Goal: Check status: Check status

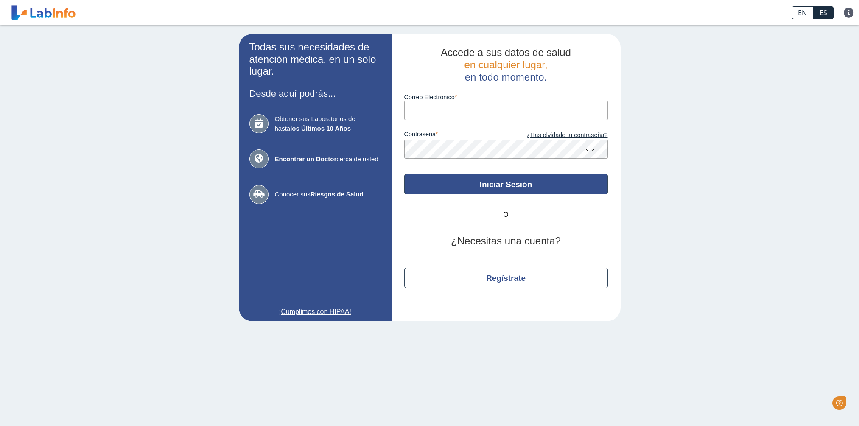
type input "[EMAIL_ADDRESS][DOMAIN_NAME]"
click at [506, 185] on button "Iniciar Sesión" at bounding box center [506, 184] width 204 height 20
type input "[EMAIL_ADDRESS][DOMAIN_NAME]"
click at [505, 186] on button "Iniciar Sesión" at bounding box center [506, 184] width 204 height 20
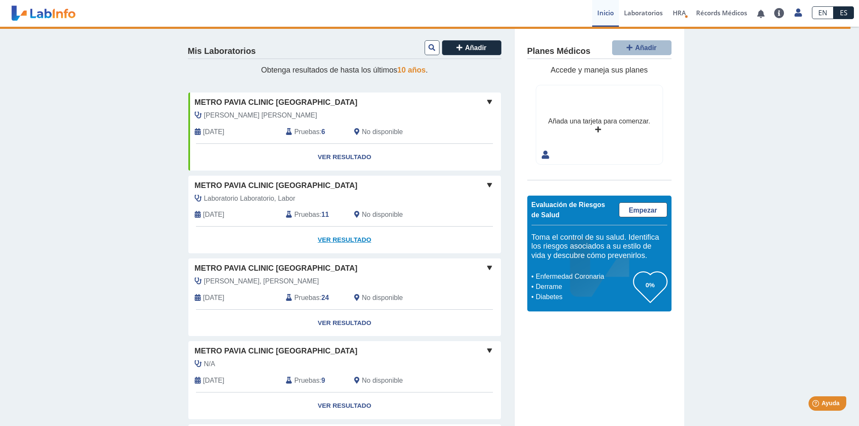
click at [345, 238] on link "Ver Resultado" at bounding box center [344, 240] width 313 height 27
click at [343, 241] on link "Ver Resultado" at bounding box center [344, 240] width 313 height 27
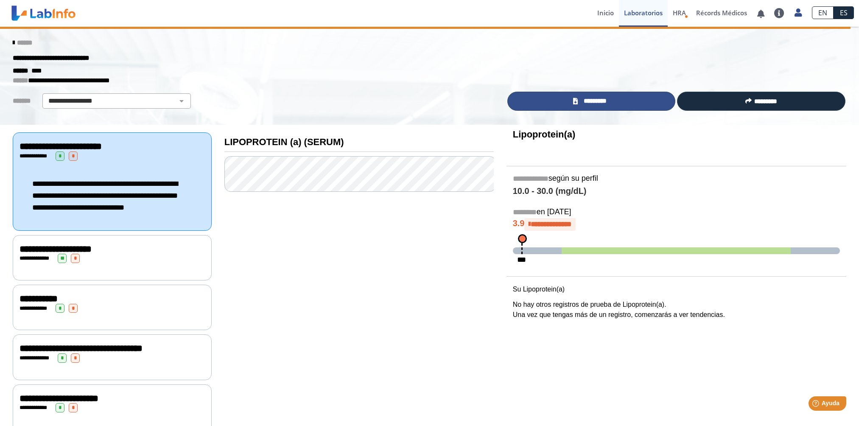
click at [589, 106] on span "*********" at bounding box center [595, 101] width 29 height 10
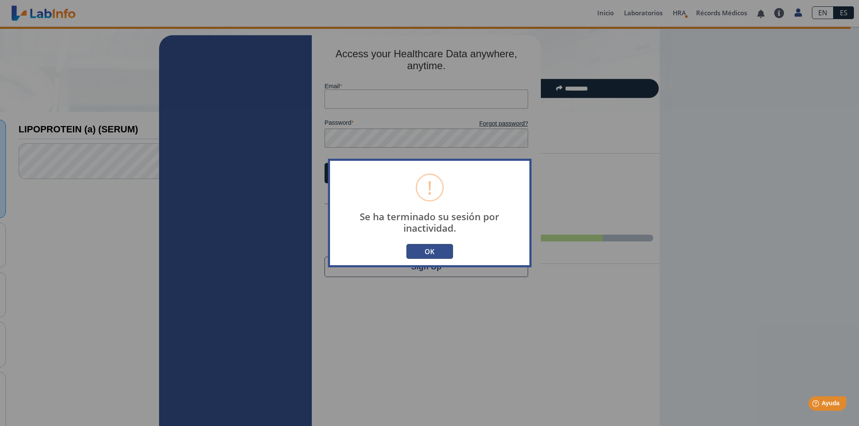
type input "[EMAIL_ADDRESS][DOMAIN_NAME]"
